Goal: Information Seeking & Learning: Understand process/instructions

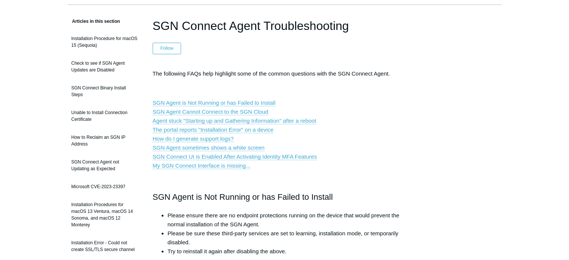
scroll to position [112, 0]
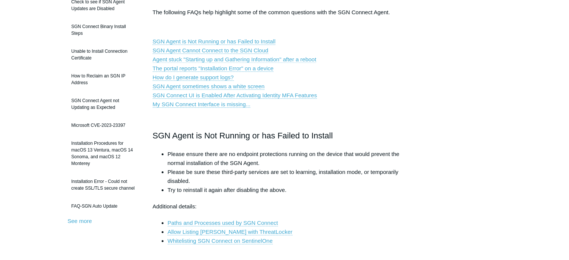
click at [233, 60] on link "Agent stuck "Starting up and Gathering Information" after a reboot" at bounding box center [235, 59] width 164 height 7
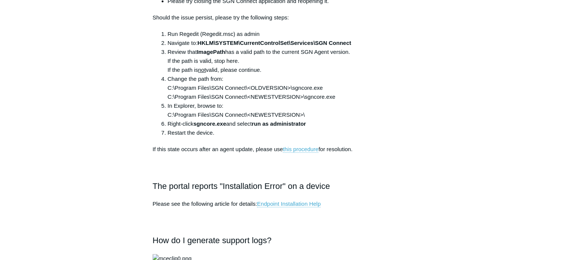
scroll to position [504, 0]
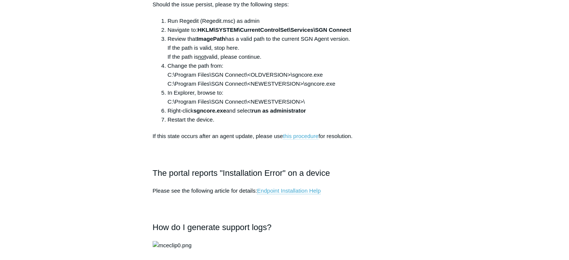
click at [306, 133] on link "this procedure" at bounding box center [301, 136] width 36 height 7
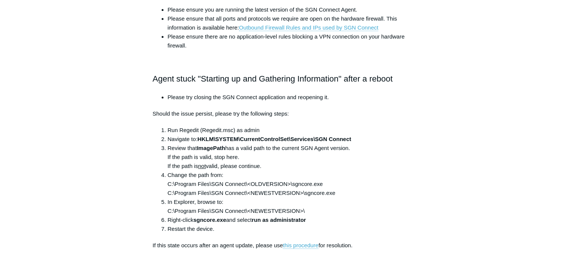
scroll to position [466, 0]
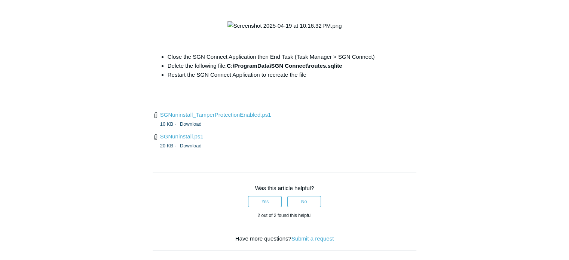
scroll to position [2885, 0]
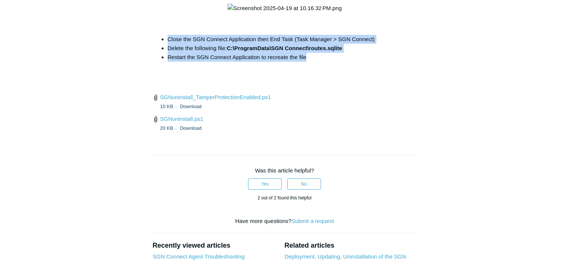
drag, startPoint x: 309, startPoint y: 174, endPoint x: 194, endPoint y: 158, distance: 116.2
click at [163, 62] on ul "Close the SGN Connect Application then End Task (Task Manager > SGN Connect) De…" at bounding box center [288, 48] width 256 height 27
copy ul "Close the SGN Connect Application then End Task (Task Manager > SGN Connect) De…"
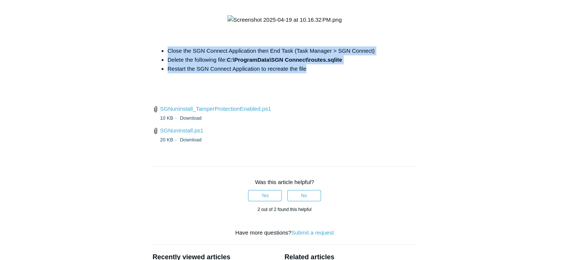
scroll to position [2922, 0]
